Goal: Information Seeking & Learning: Learn about a topic

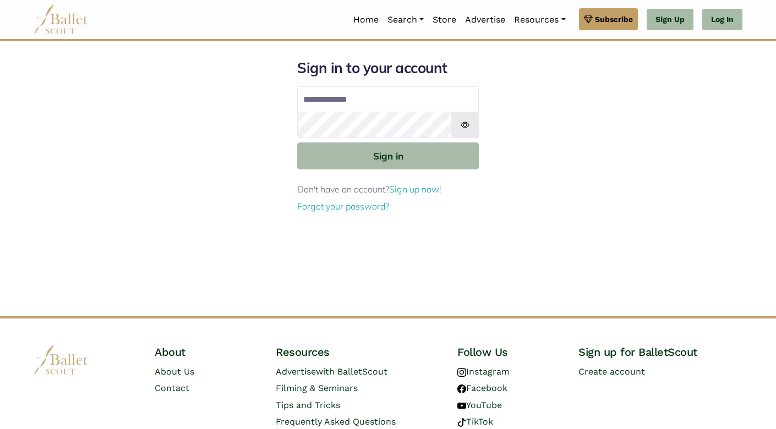
scroll to position [45, 0]
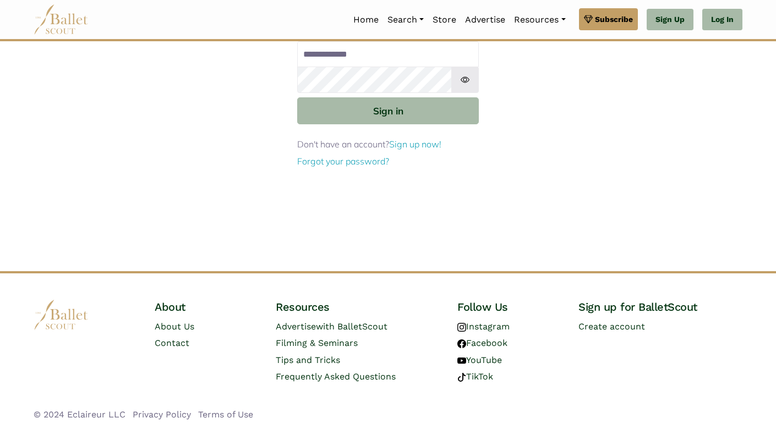
click at [615, 182] on div "Sign in to your account Email address Password Sign in Don't have an account? S…" at bounding box center [388, 143] width 727 height 258
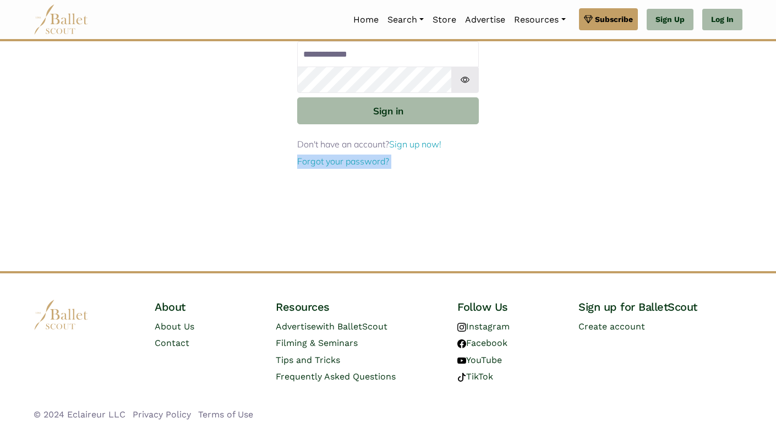
click at [566, 222] on div "Sign in to your account Email address Password Sign in Don't have an account? S…" at bounding box center [388, 143] width 727 height 258
click at [517, 170] on div "Sign in to your account Email address Password Sign in Don't have an account? S…" at bounding box center [388, 143] width 727 height 258
click at [498, 146] on div "Sign in to your account Email address Password Sign in Don't have an account? S…" at bounding box center [388, 143] width 727 height 258
drag, startPoint x: 69, startPoint y: 216, endPoint x: 196, endPoint y: 113, distance: 163.2
click at [196, 113] on div "Sign in to your account Email address Password Sign in Don't have an account? S…" at bounding box center [388, 143] width 727 height 258
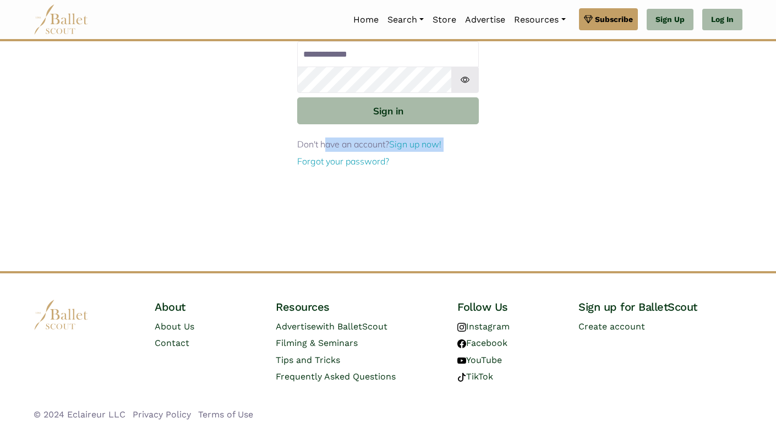
click at [196, 113] on div "Sign in to your account Email address Password Sign in Don't have an account? S…" at bounding box center [388, 143] width 727 height 258
click at [161, 137] on div "Sign in to your account Email address Password Sign in Don't have an account? S…" at bounding box center [388, 143] width 727 height 258
click at [107, 186] on div "Sign in to your account Email address Password Sign in Don't have an account? S…" at bounding box center [388, 143] width 727 height 258
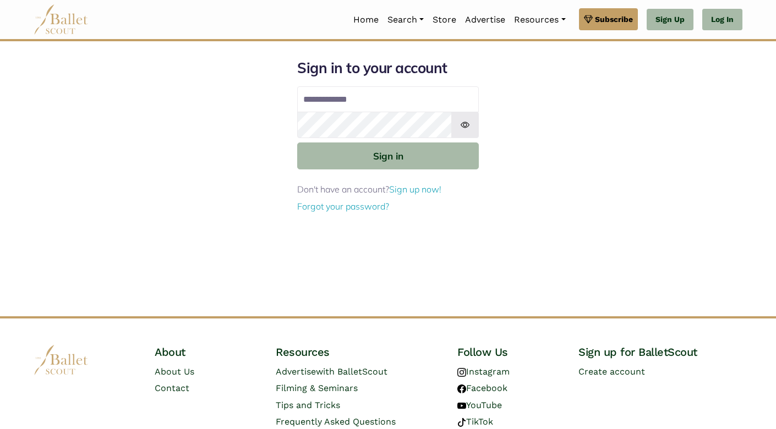
scroll to position [0, 0]
click at [683, 72] on div "Sign in to your account Email address Password Sign in Don't have an account? S…" at bounding box center [388, 188] width 727 height 258
click at [609, 168] on div "Sign in to your account Email address Password Sign in Don't have an account? S…" at bounding box center [388, 188] width 727 height 258
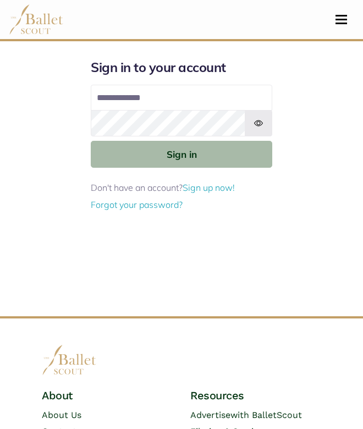
click at [342, 20] on button "Toggle navigation" at bounding box center [342, 19] width 26 height 10
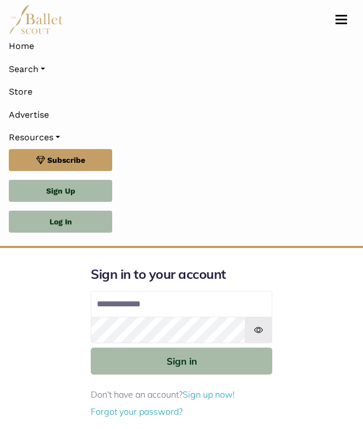
click at [342, 20] on button "Toggle navigation" at bounding box center [342, 19] width 26 height 10
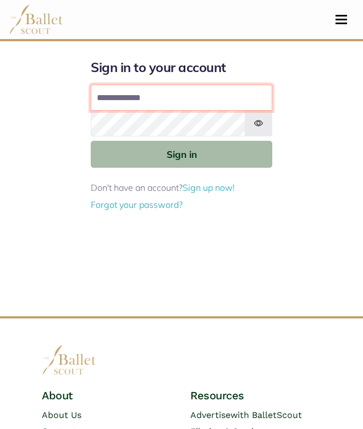
click at [191, 90] on input "Email address" at bounding box center [182, 98] width 182 height 26
type input "**********"
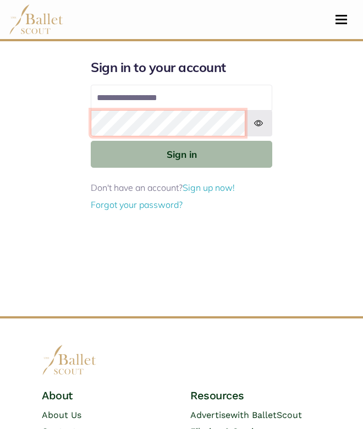
click at [182, 154] on button "Sign in" at bounding box center [182, 154] width 182 height 27
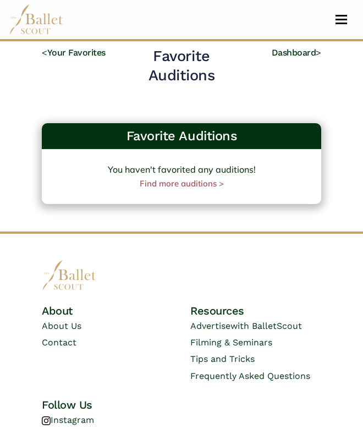
click at [339, 24] on button "Toggle navigation" at bounding box center [342, 19] width 26 height 10
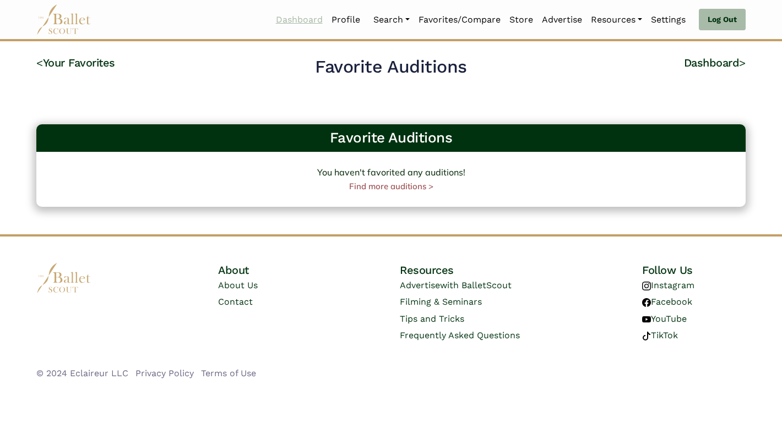
click at [301, 19] on link "Dashboard" at bounding box center [299, 19] width 56 height 23
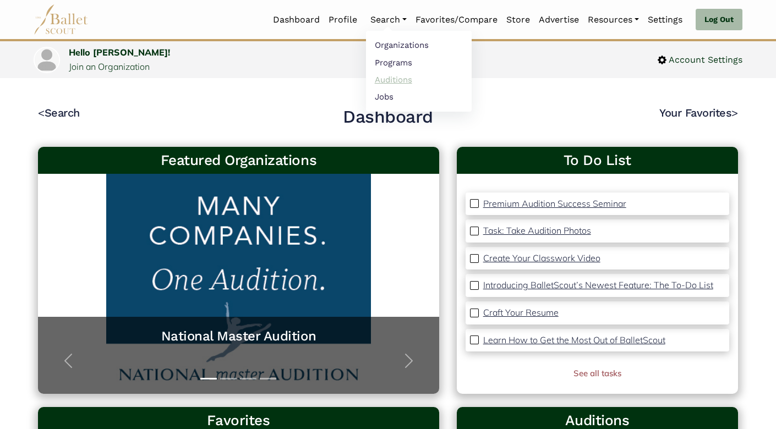
click at [387, 80] on link "Auditions" at bounding box center [419, 79] width 106 height 17
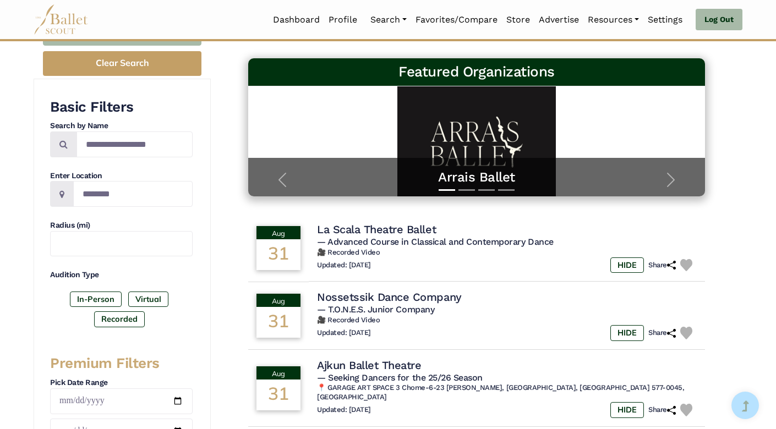
scroll to position [149, 0]
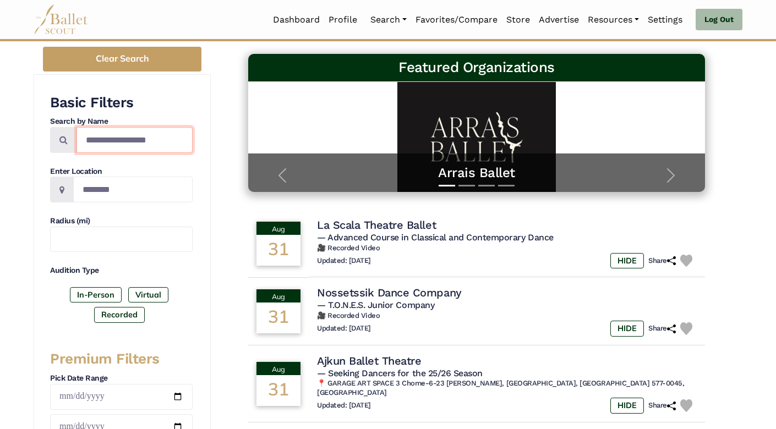
click at [103, 135] on input "Search by names..." at bounding box center [135, 140] width 116 height 26
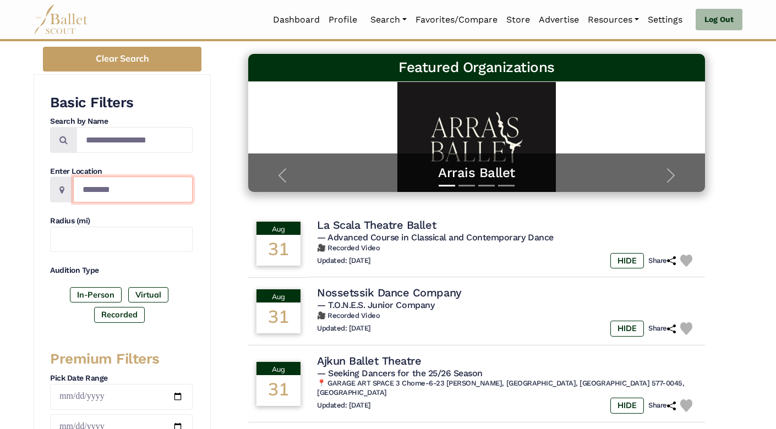
click at [100, 190] on input "Location" at bounding box center [132, 190] width 119 height 26
type input "********"
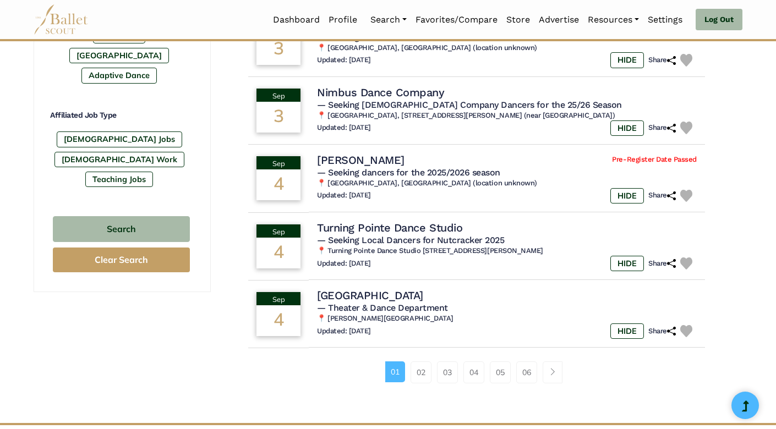
scroll to position [619, 0]
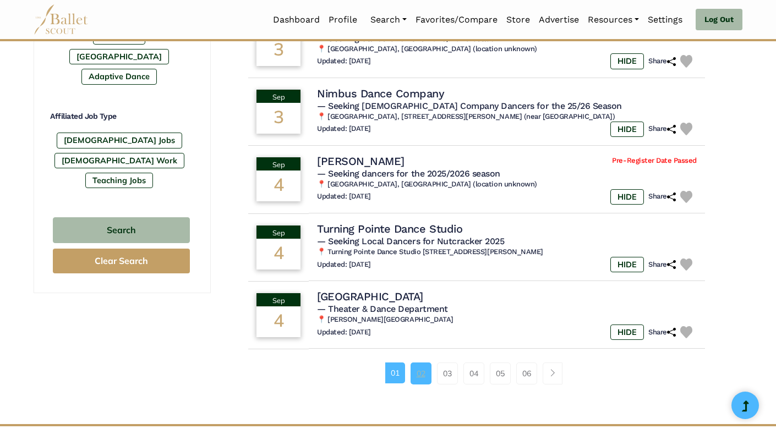
click at [419, 367] on link "02" at bounding box center [421, 374] width 21 height 22
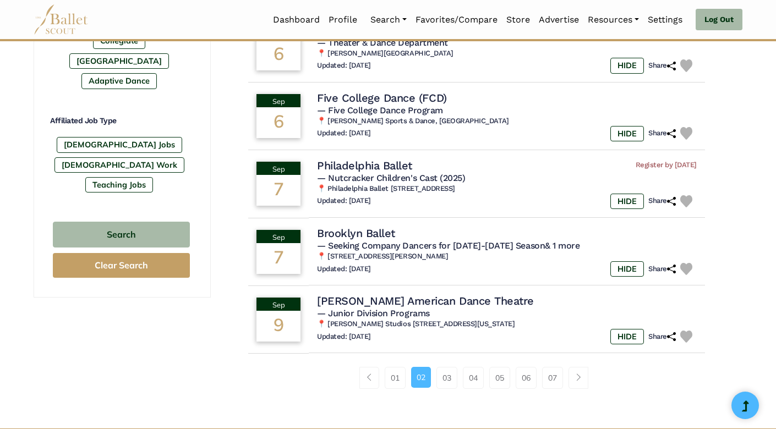
scroll to position [622, 0]
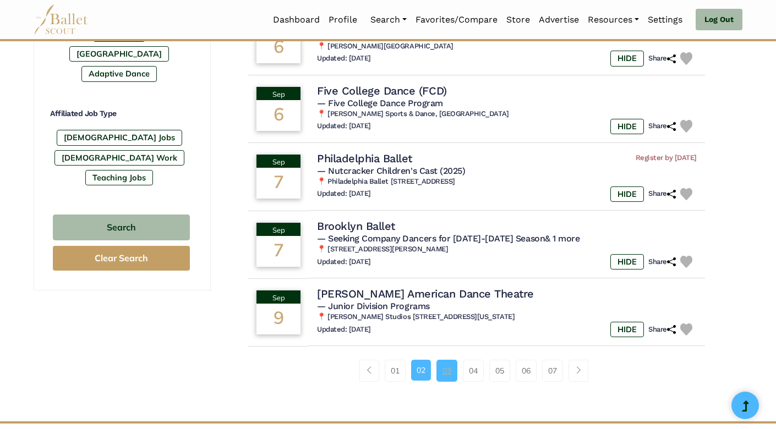
click at [446, 360] on link "03" at bounding box center [447, 371] width 21 height 22
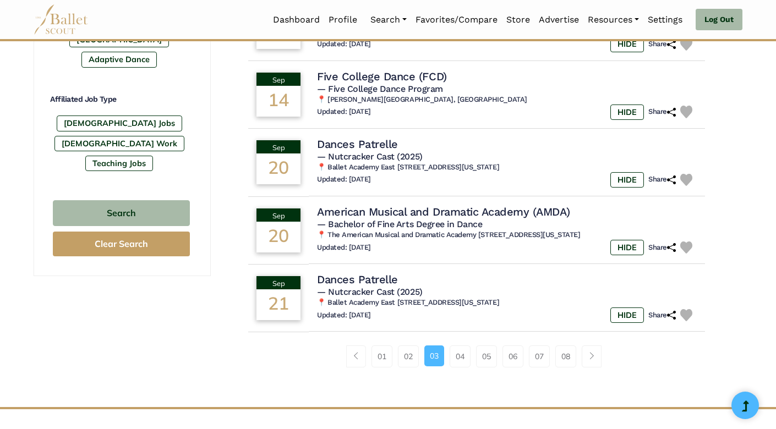
scroll to position [636, 0]
click at [306, 303] on td "[DATE]" at bounding box center [275, 298] width 62 height 69
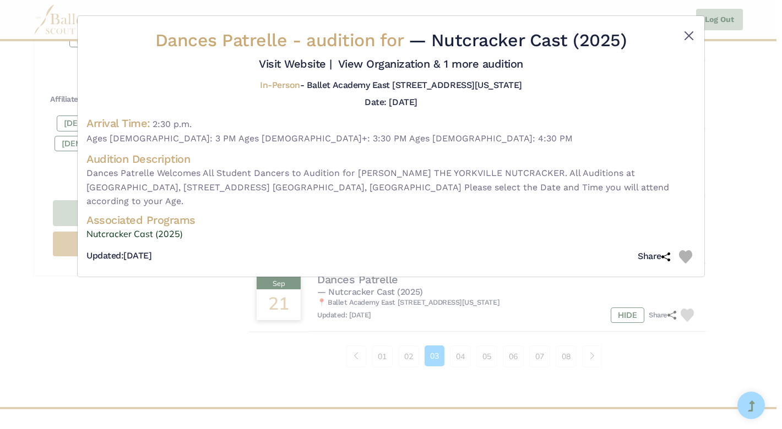
click at [690, 41] on button "Close" at bounding box center [688, 35] width 13 height 13
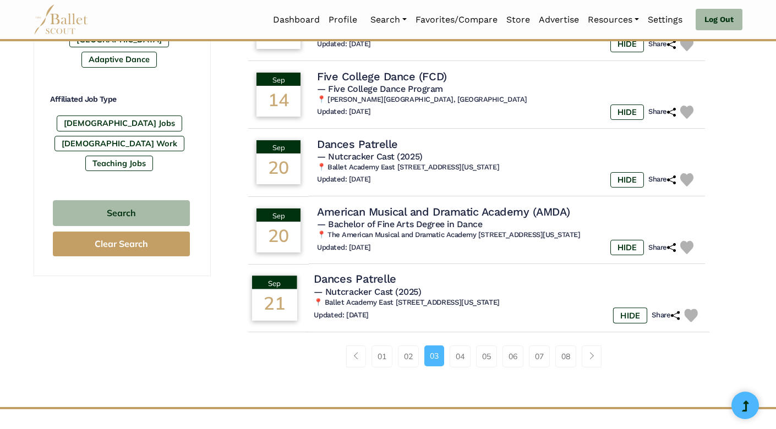
click at [359, 274] on h4 "Dances Patrelle" at bounding box center [355, 279] width 83 height 15
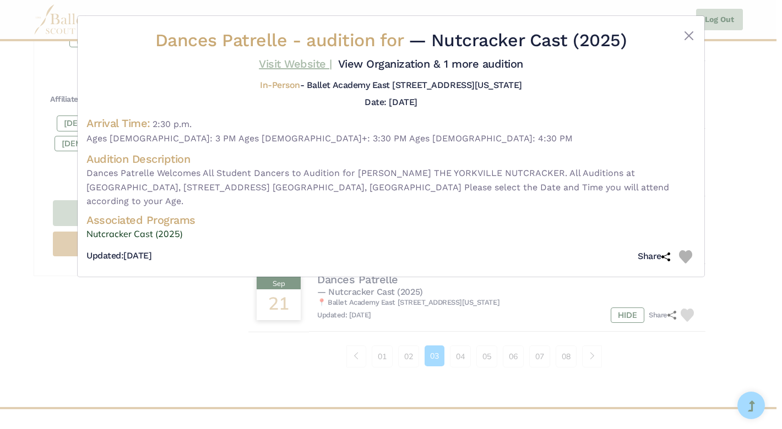
click at [332, 65] on link "Visit Website |" at bounding box center [295, 63] width 73 height 13
click at [694, 30] on button "Close" at bounding box center [688, 35] width 13 height 13
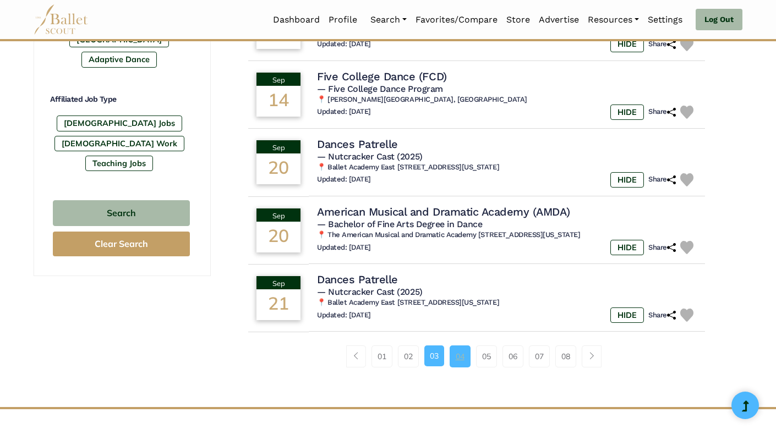
click at [459, 346] on link "04" at bounding box center [460, 357] width 21 height 22
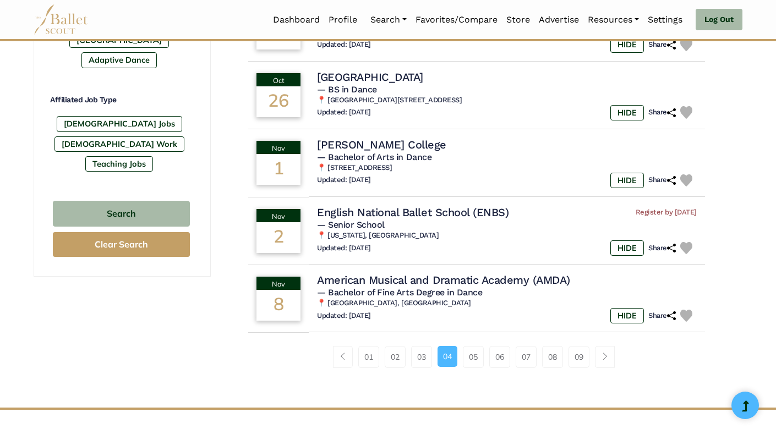
scroll to position [641, 0]
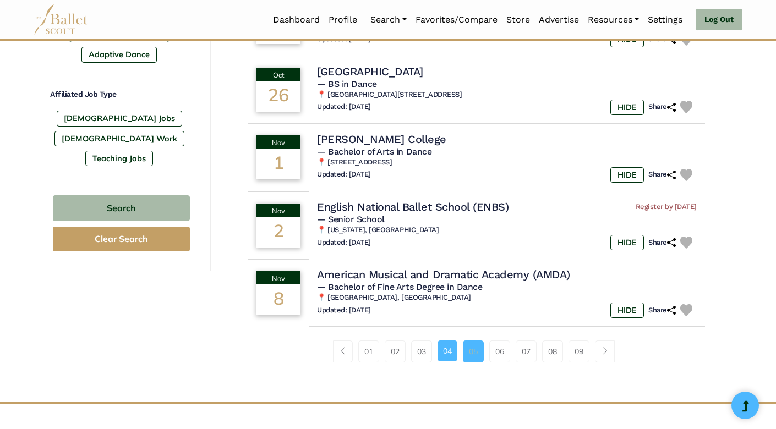
click at [472, 341] on link "05" at bounding box center [473, 352] width 21 height 22
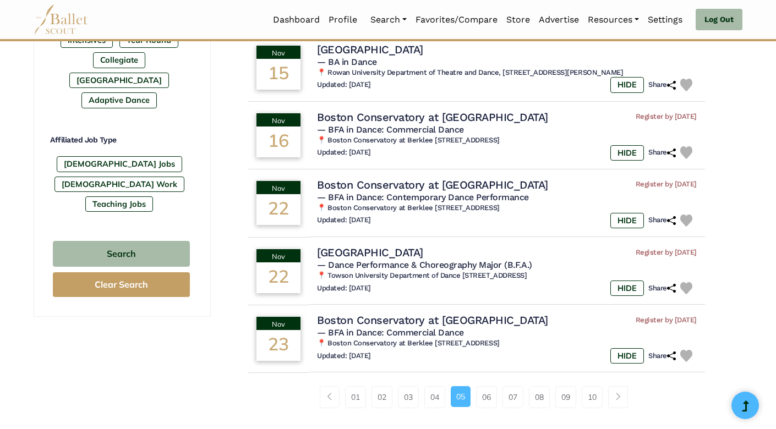
scroll to position [599, 0]
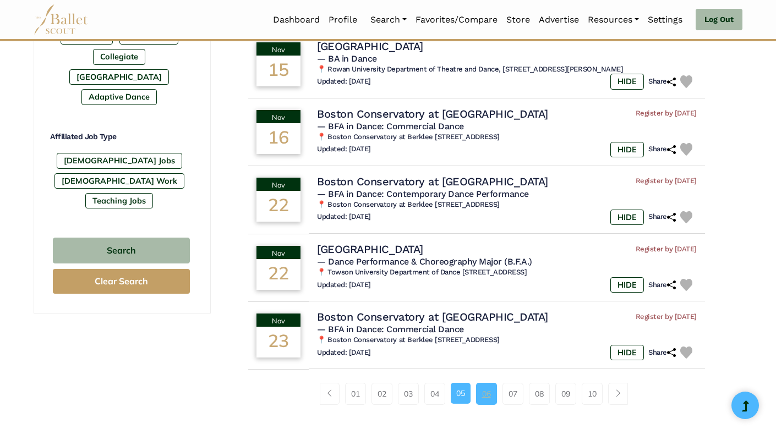
click at [489, 384] on link "06" at bounding box center [486, 394] width 21 height 22
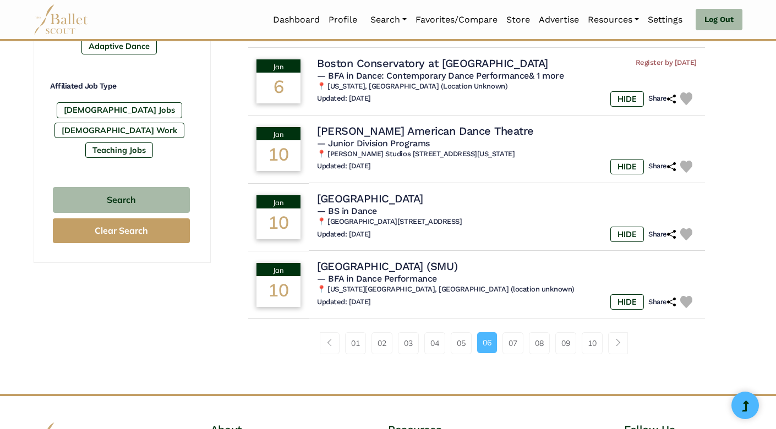
scroll to position [650, 0]
click at [512, 332] on link "07" at bounding box center [513, 343] width 21 height 22
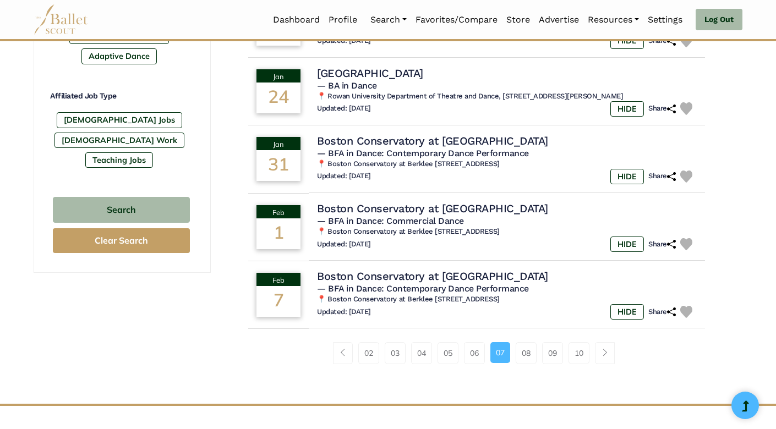
scroll to position [637, 0]
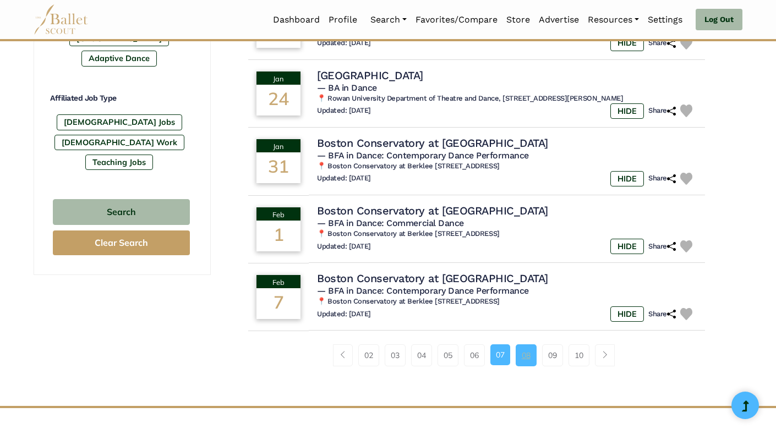
click at [526, 345] on link "08" at bounding box center [526, 356] width 21 height 22
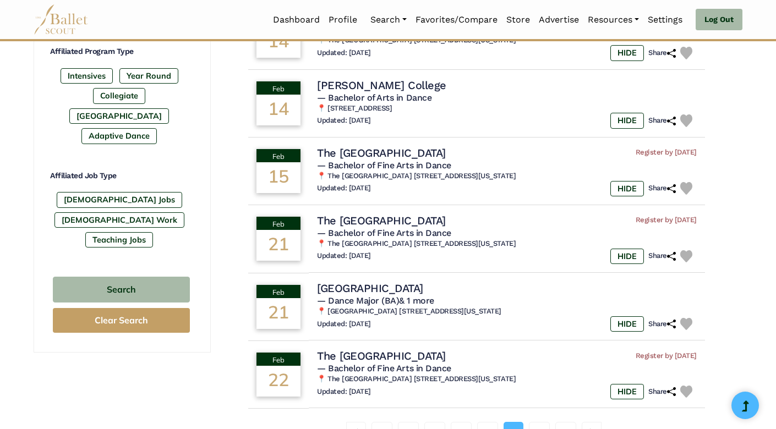
scroll to position [593, 0]
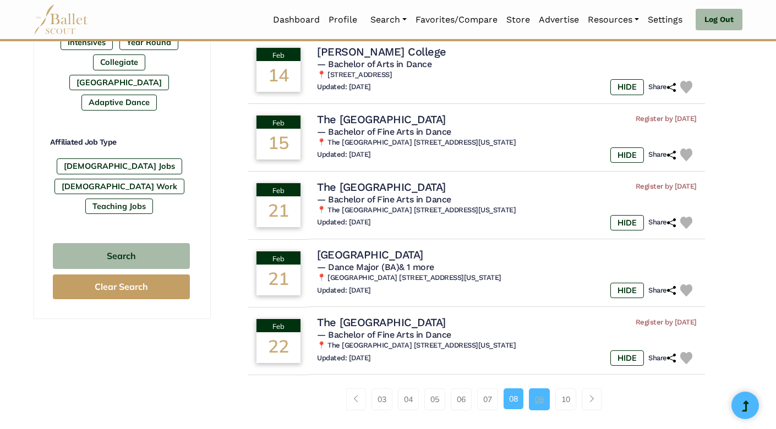
click at [543, 389] on link "09" at bounding box center [539, 400] width 21 height 22
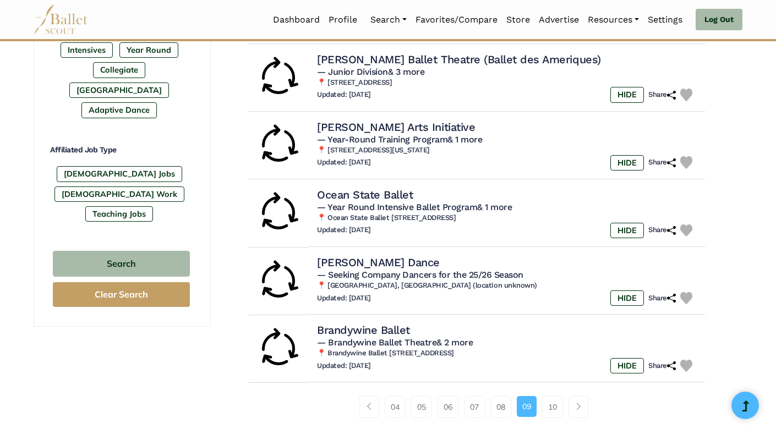
scroll to position [593, 0]
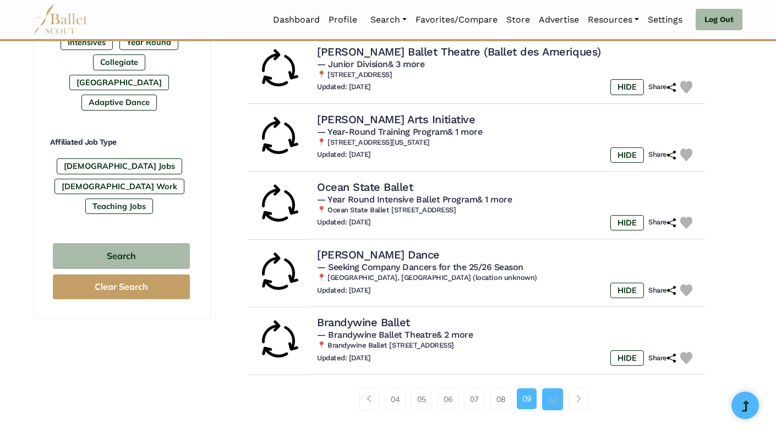
click at [553, 389] on link "10" at bounding box center [552, 400] width 21 height 22
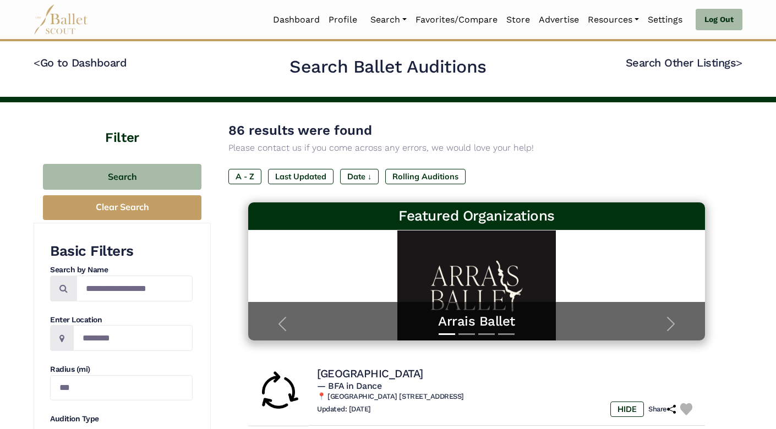
click at [58, 12] on img at bounding box center [61, 19] width 55 height 30
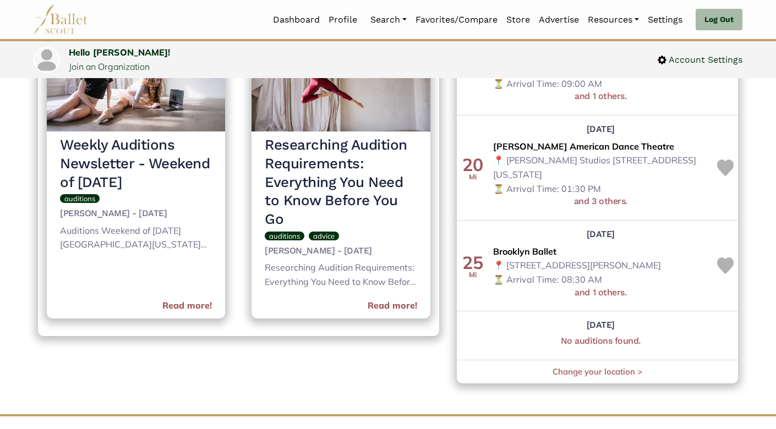
scroll to position [536, 0]
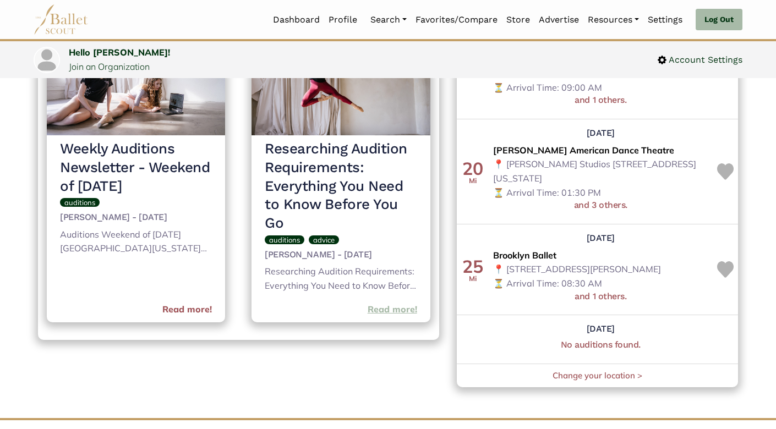
click at [388, 303] on link "Read more!" at bounding box center [393, 310] width 50 height 14
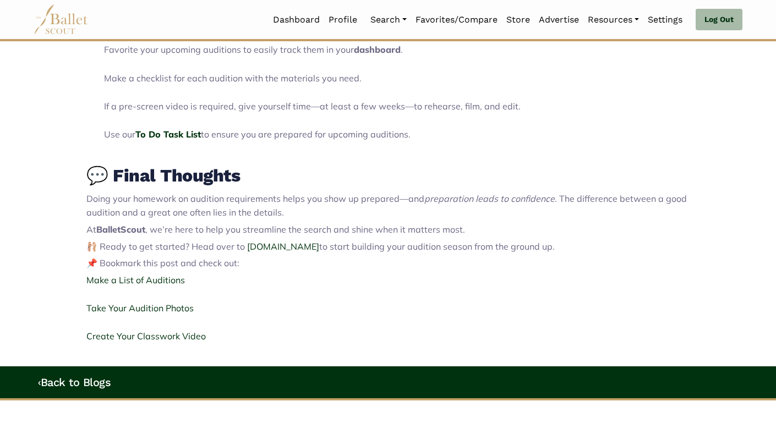
scroll to position [1944, 0]
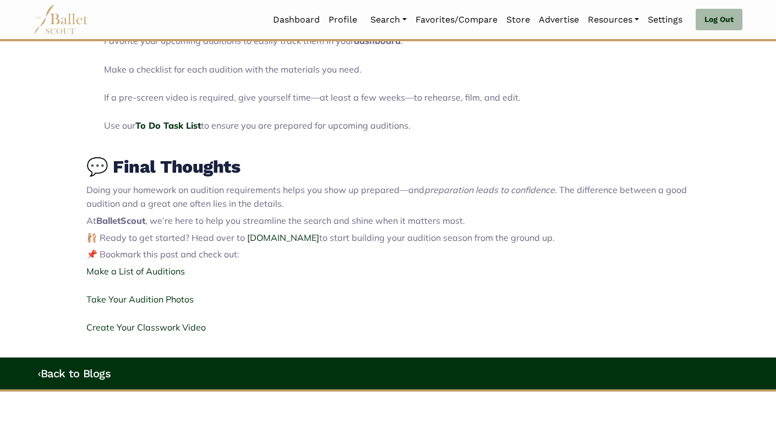
click at [65, 12] on img at bounding box center [61, 19] width 55 height 30
